Goal: Use online tool/utility

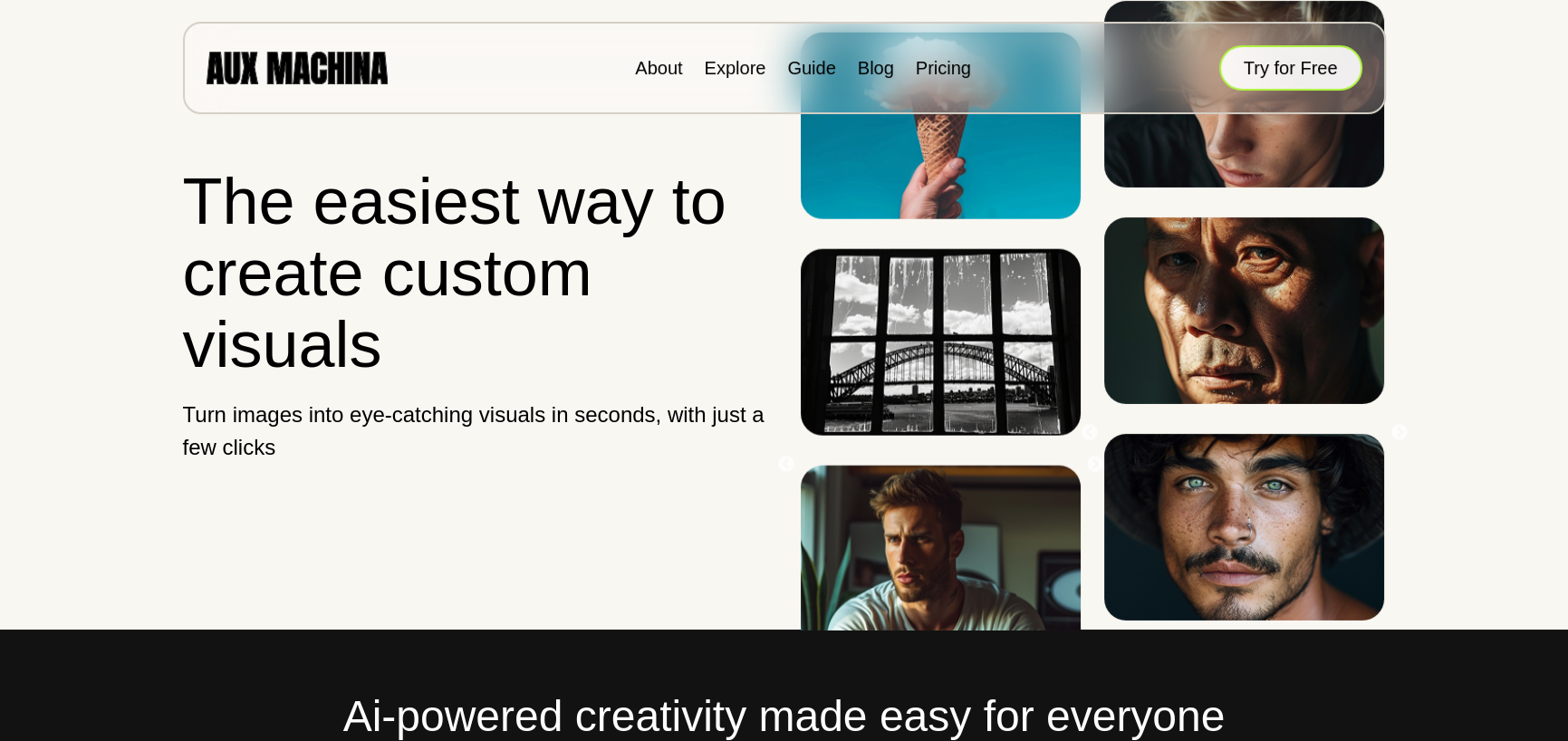
click at [1257, 71] on button "Try for Free" at bounding box center [1290, 68] width 143 height 46
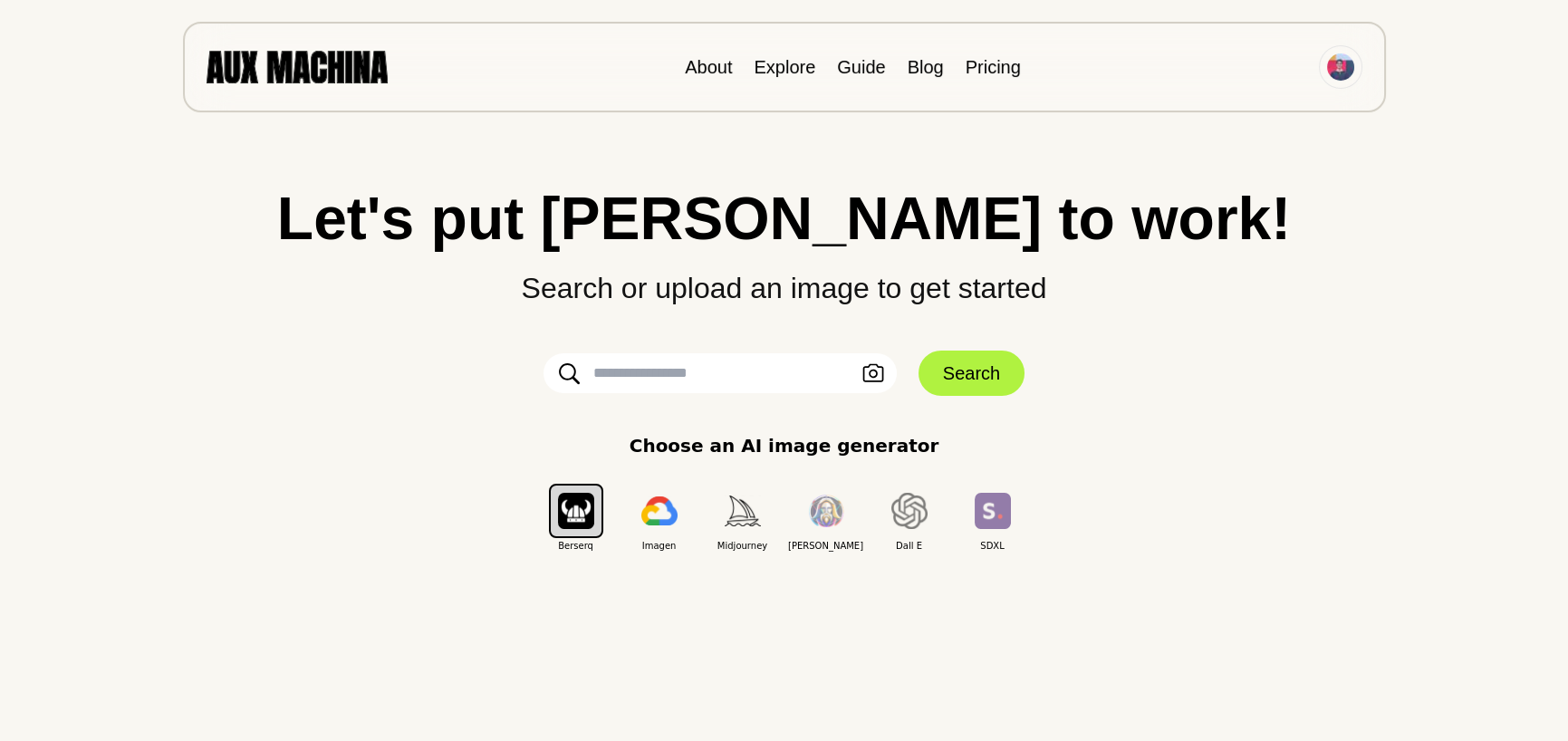
click at [723, 377] on input "text" at bounding box center [720, 373] width 354 height 40
click at [1265, 432] on div "Choose an AI image generator Berserq Imagen Midjourney [PERSON_NAME] E SDXL" at bounding box center [784, 492] width 1495 height 120
click at [749, 371] on input "text" at bounding box center [720, 373] width 354 height 40
type input "**********"
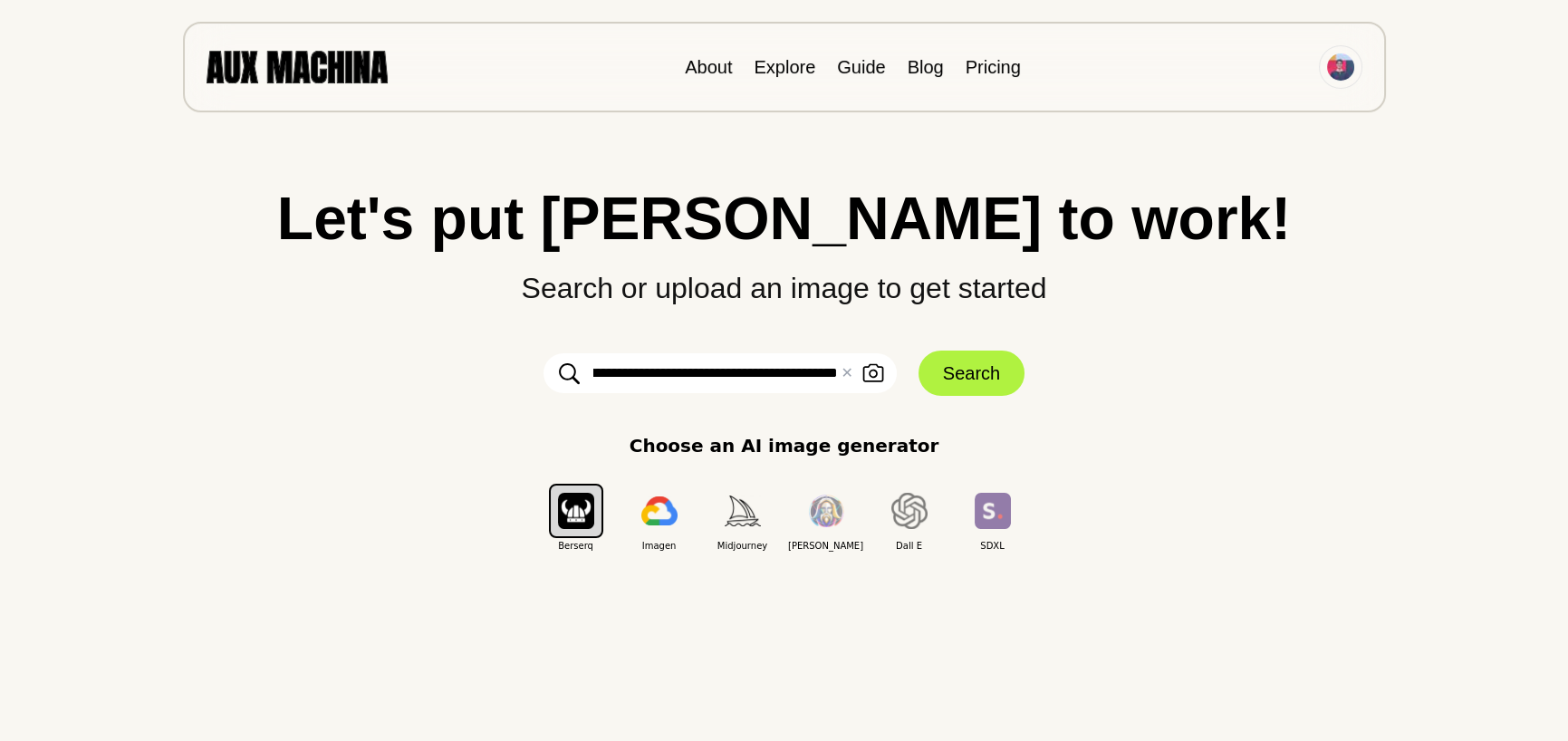
scroll to position [0, 335]
click button "Search" at bounding box center [972, 373] width 106 height 46
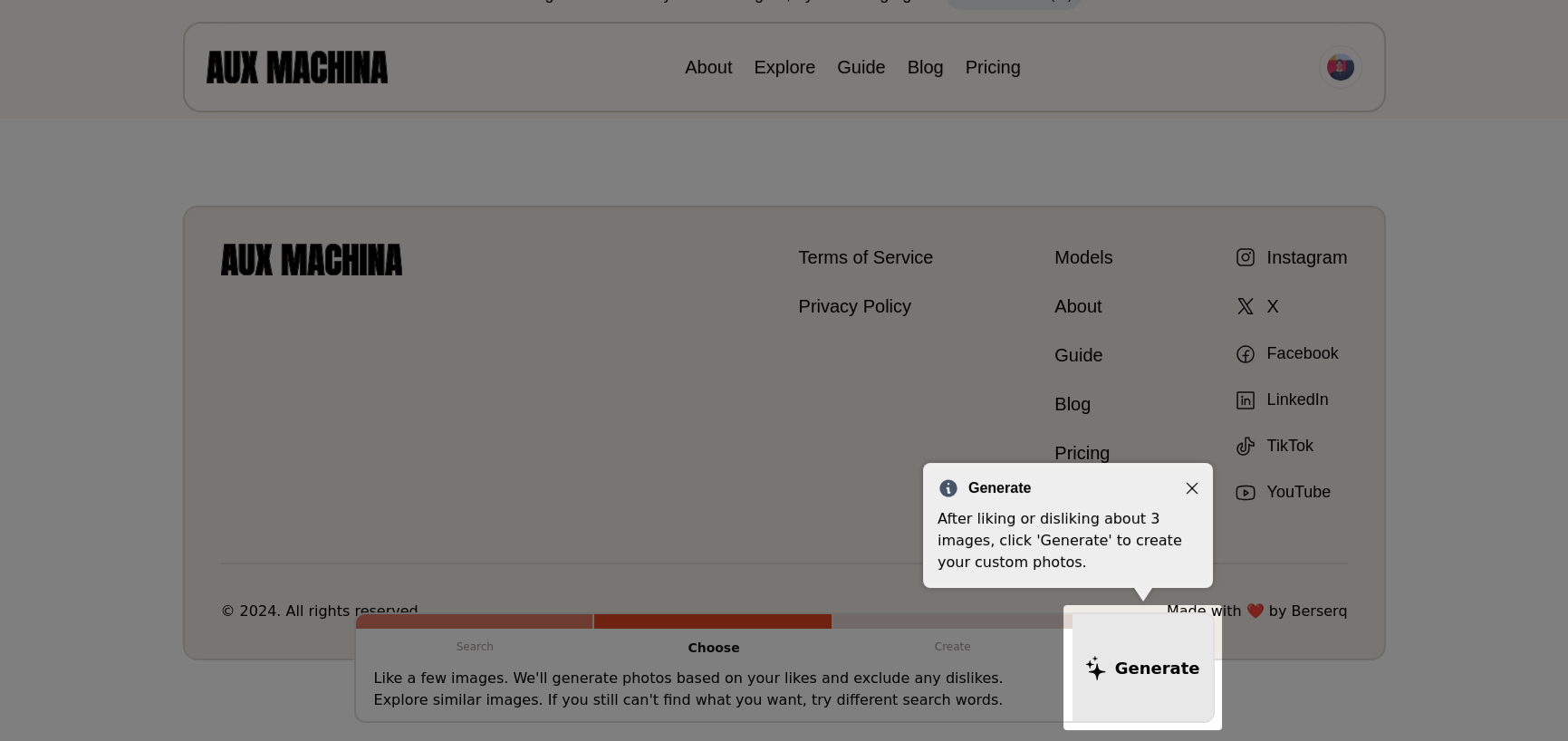
scroll to position [340, 0]
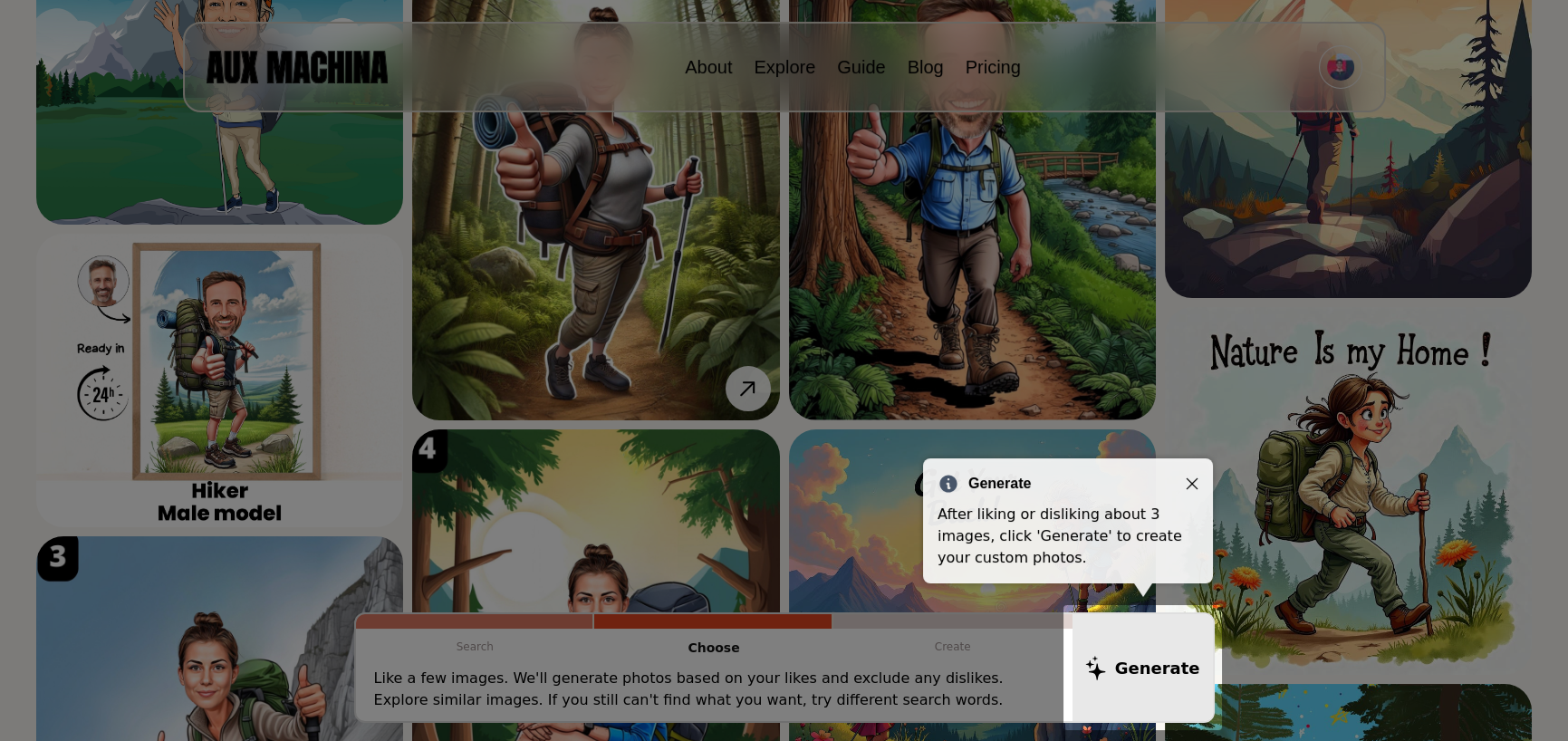
click at [1192, 477] on icon "Close" at bounding box center [1192, 483] width 13 height 13
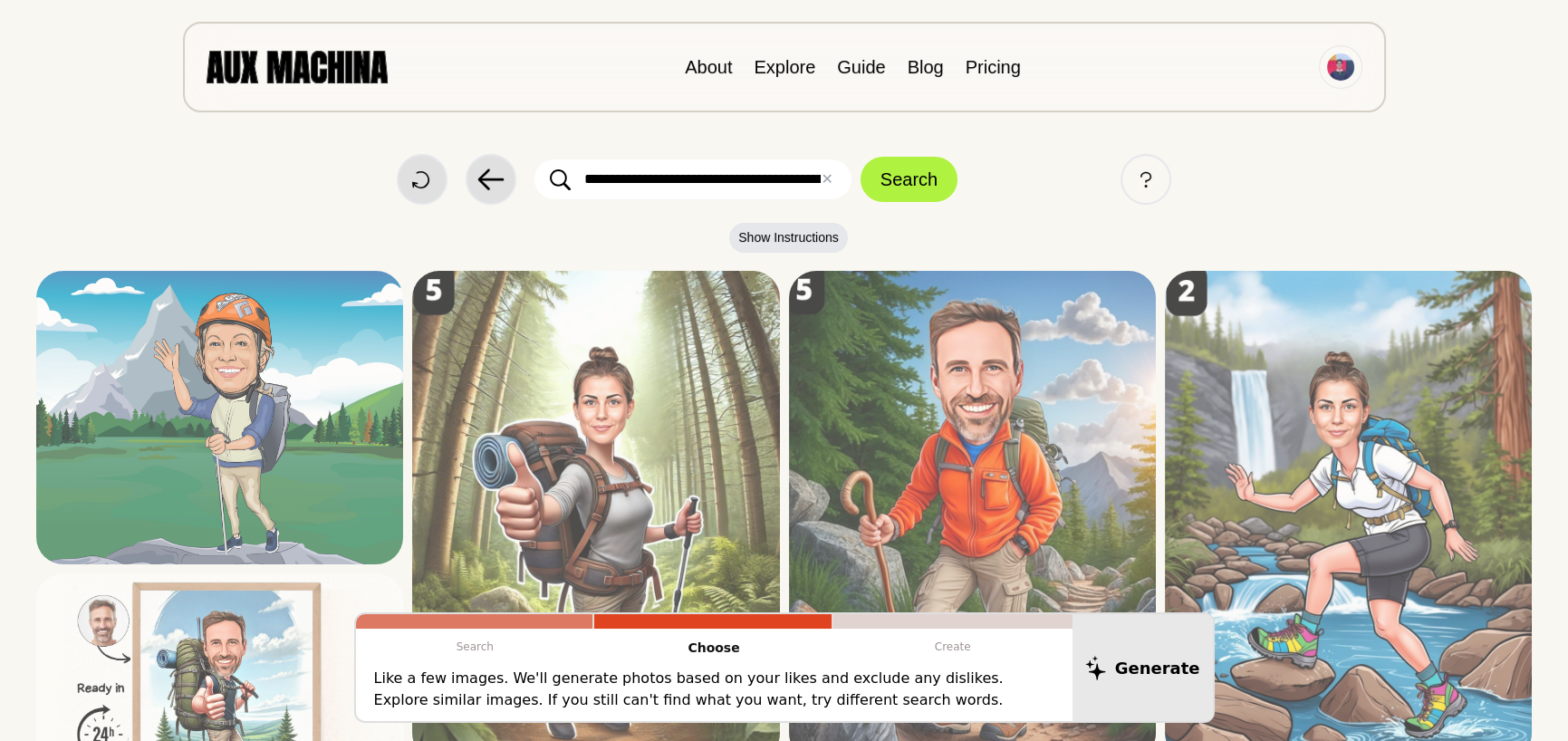
scroll to position [0, 0]
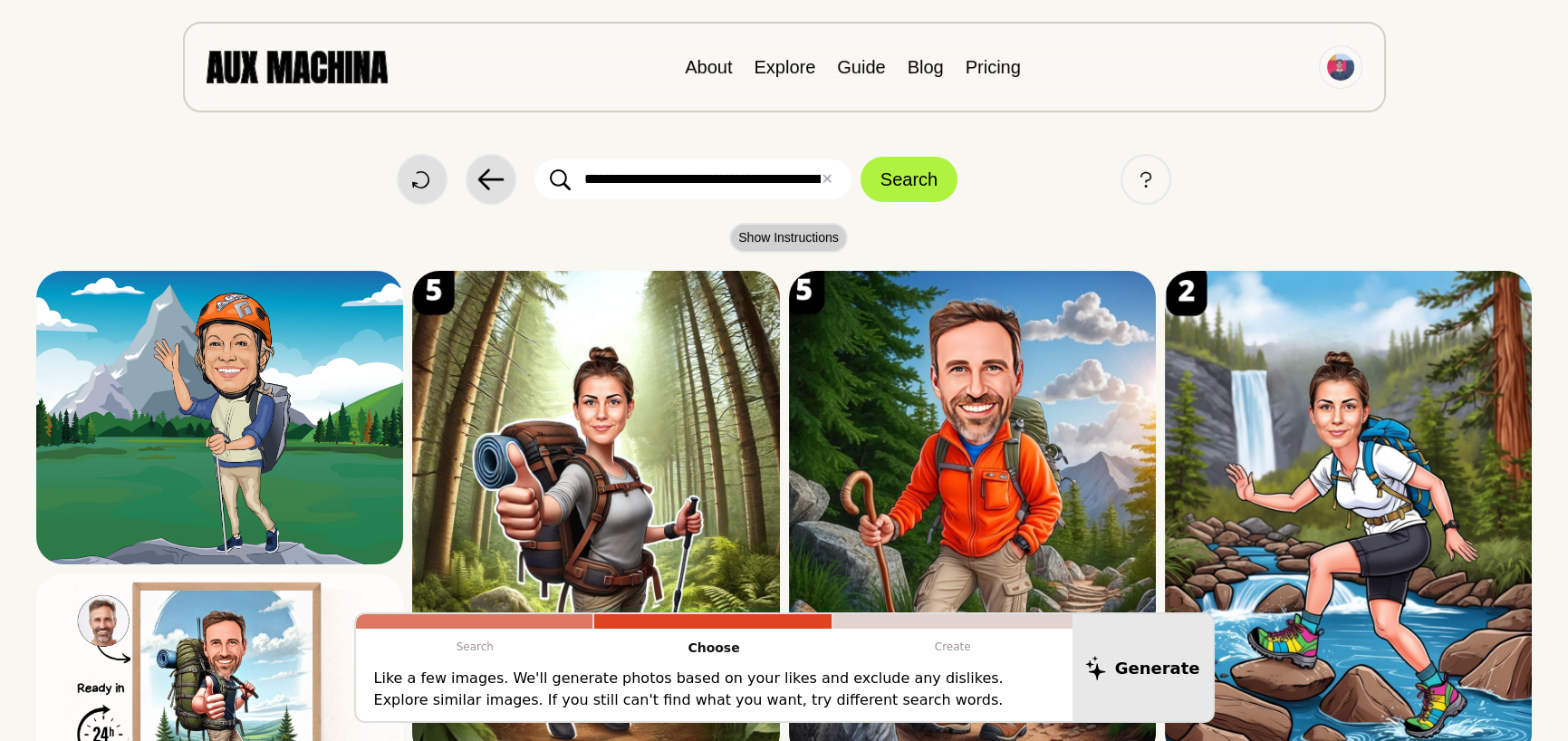
click at [818, 236] on button "Show Instructions" at bounding box center [788, 238] width 119 height 30
